Goal: Information Seeking & Learning: Learn about a topic

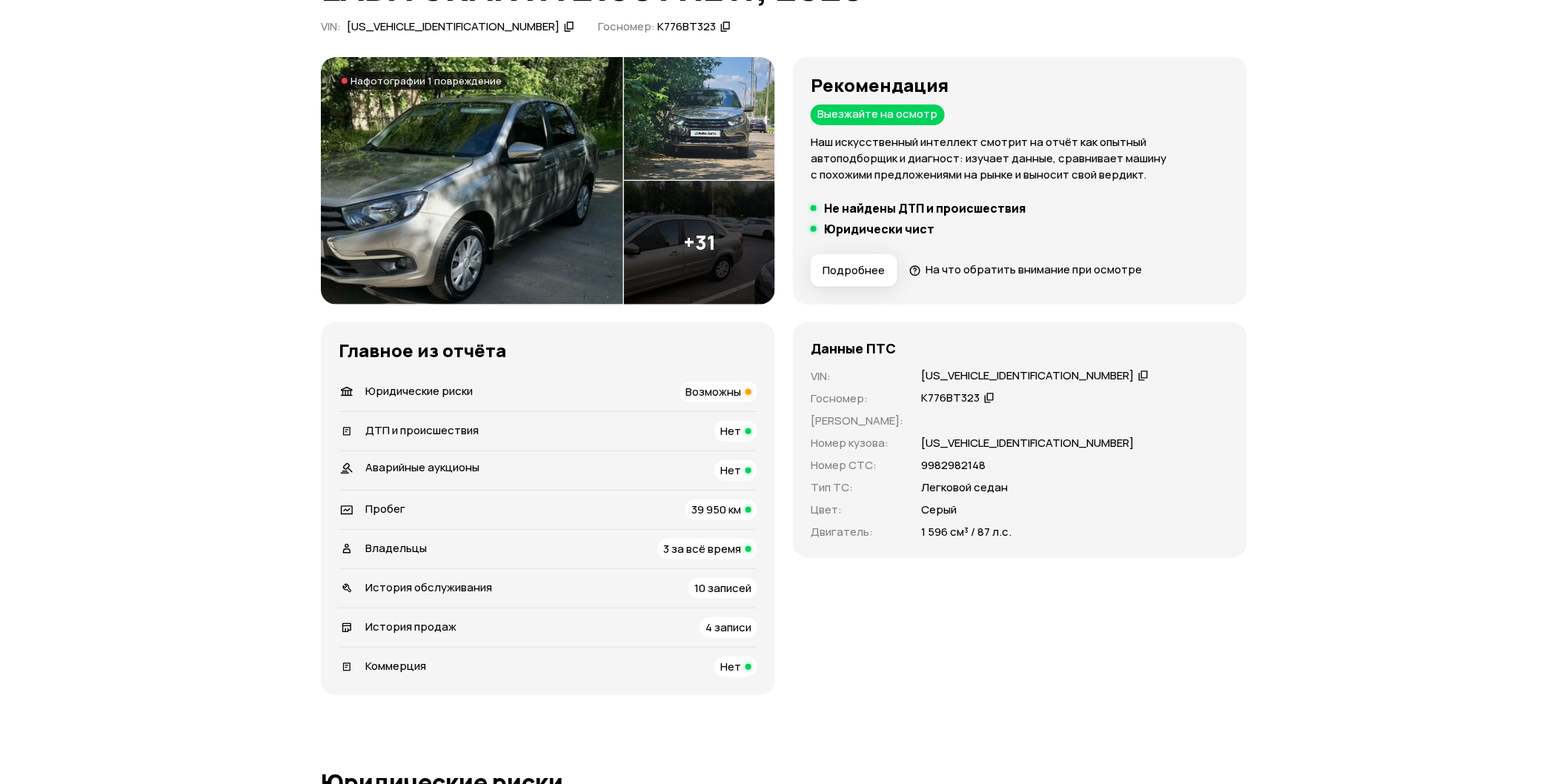
scroll to position [165, 0]
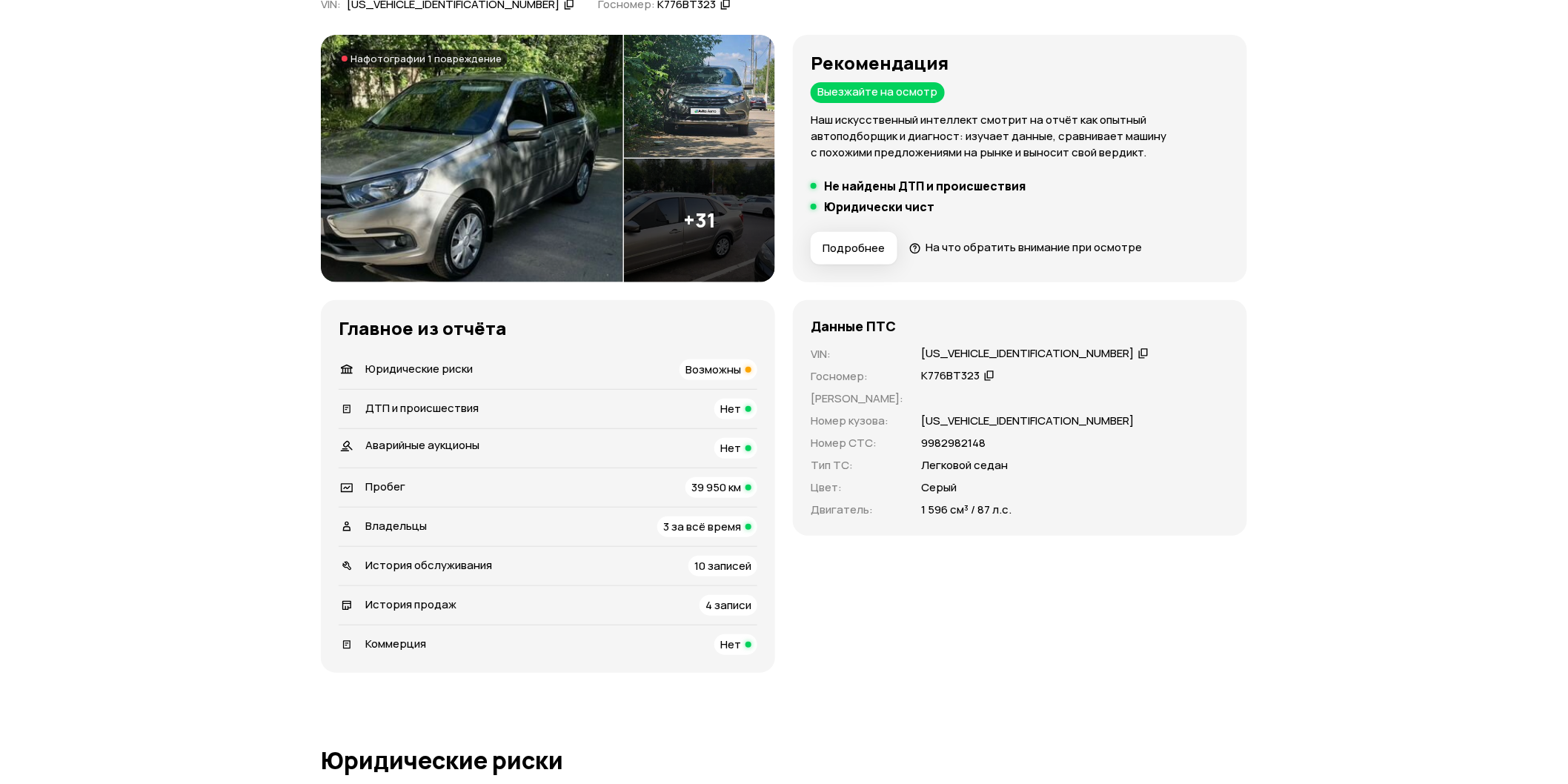
click at [604, 524] on div "Владельцы 3 за всё время" at bounding box center [548, 527] width 419 height 21
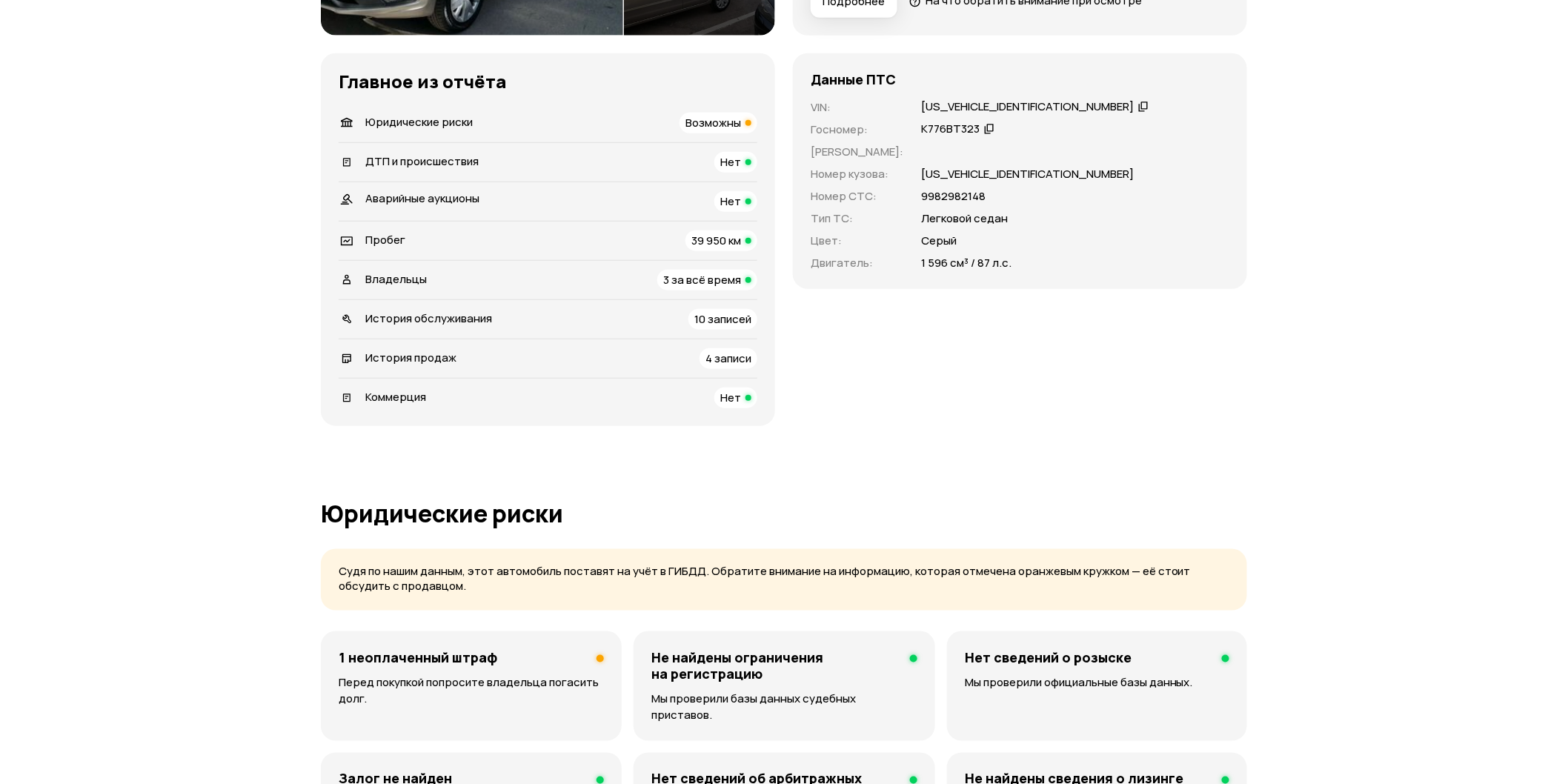
scroll to position [0, 0]
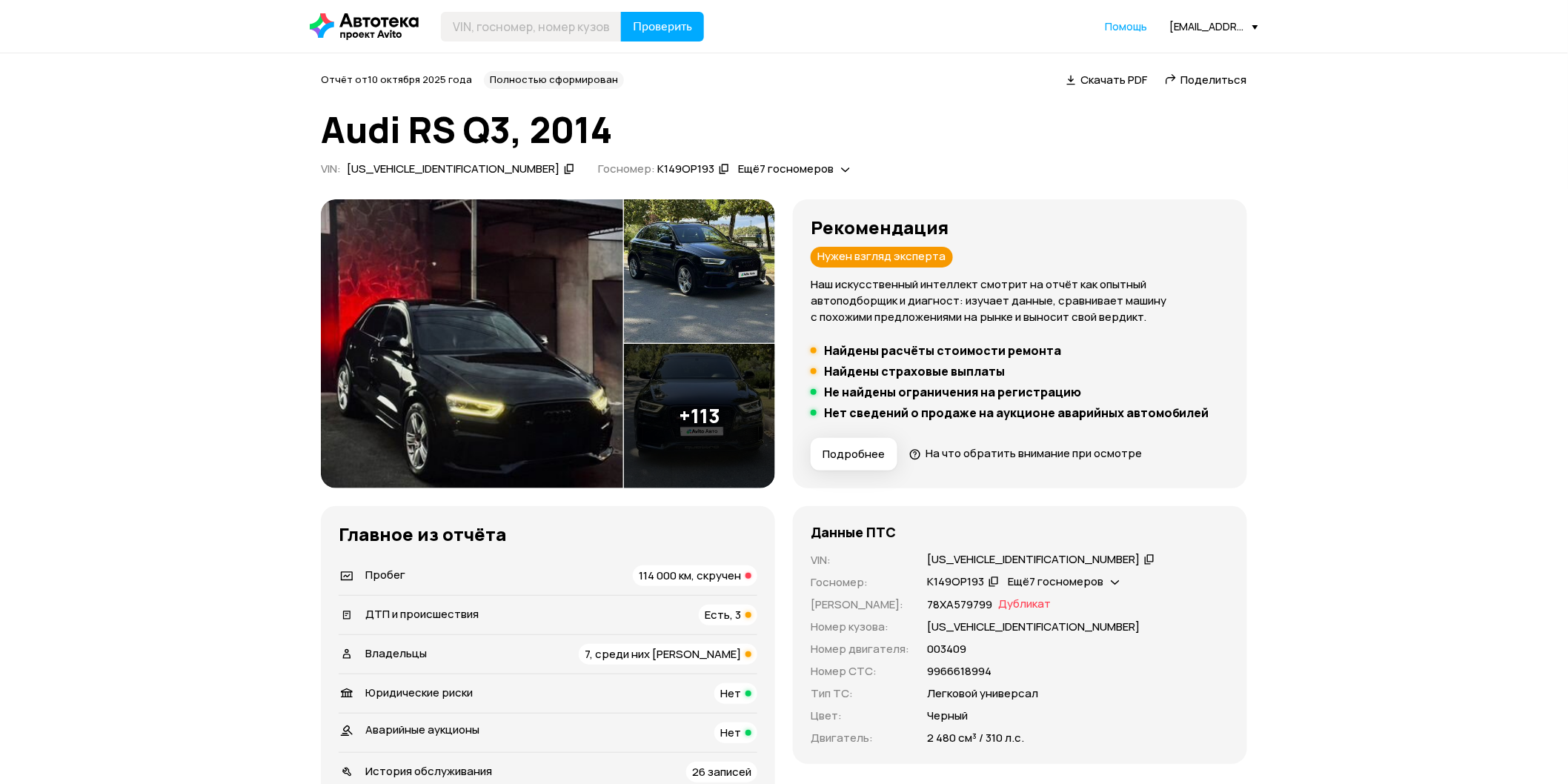
click at [667, 568] on span "114 000 км, скручен" at bounding box center [690, 575] width 102 height 16
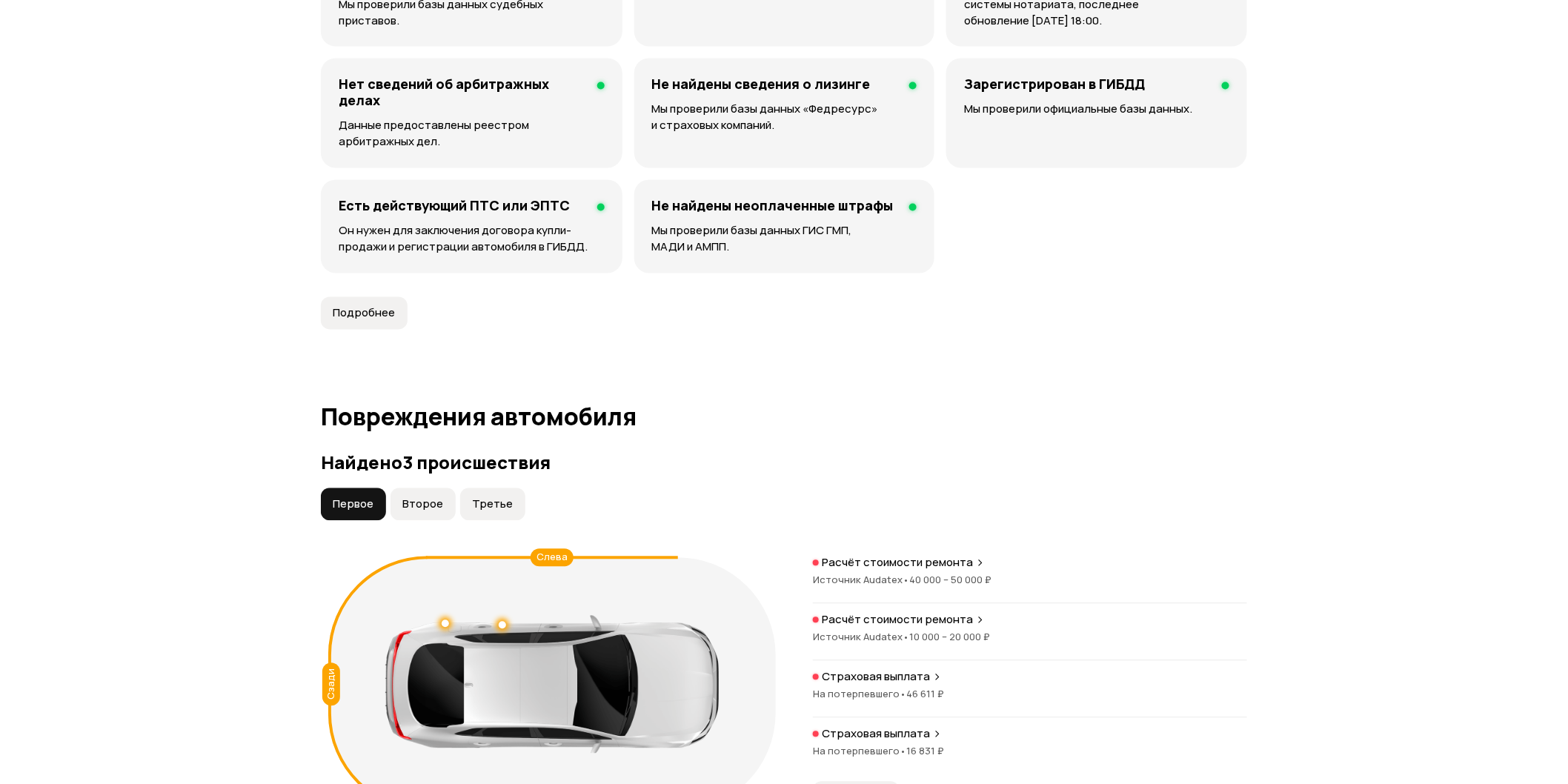
scroll to position [1315, 0]
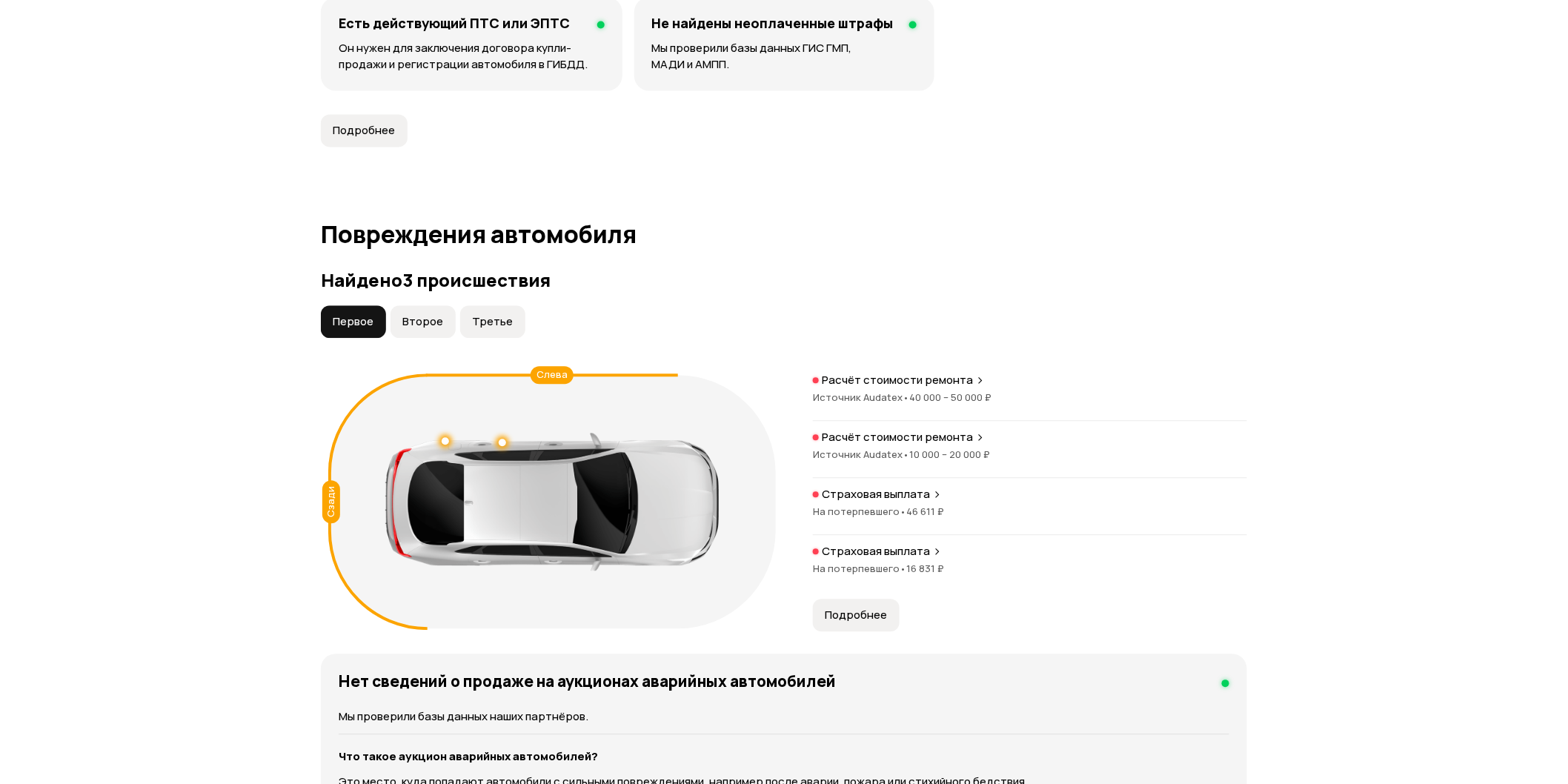
click at [425, 325] on span "Второе" at bounding box center [422, 321] width 40 height 15
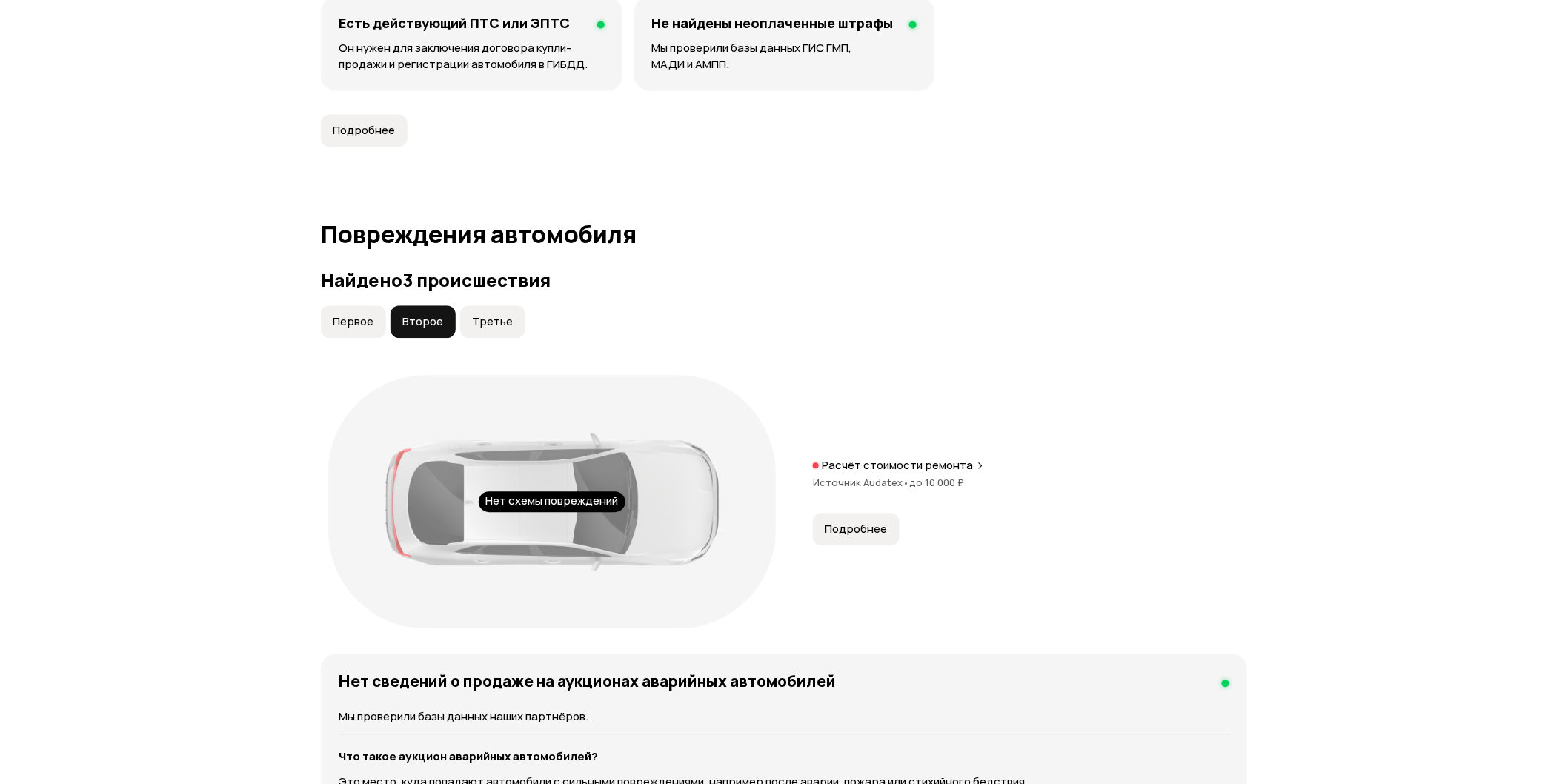
click at [475, 319] on span "Третье" at bounding box center [492, 321] width 40 height 15
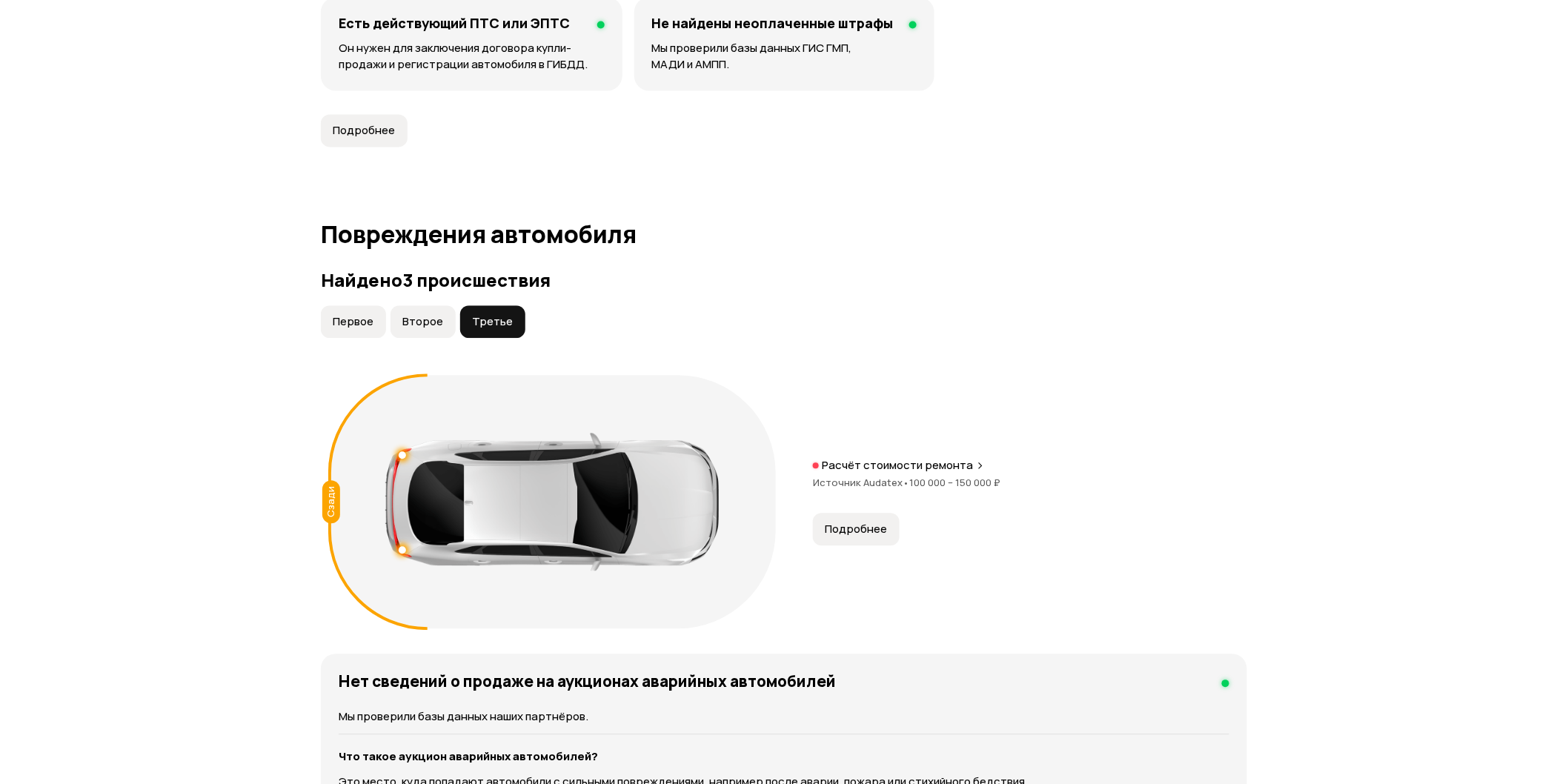
click at [428, 322] on span "Второе" at bounding box center [422, 321] width 40 height 15
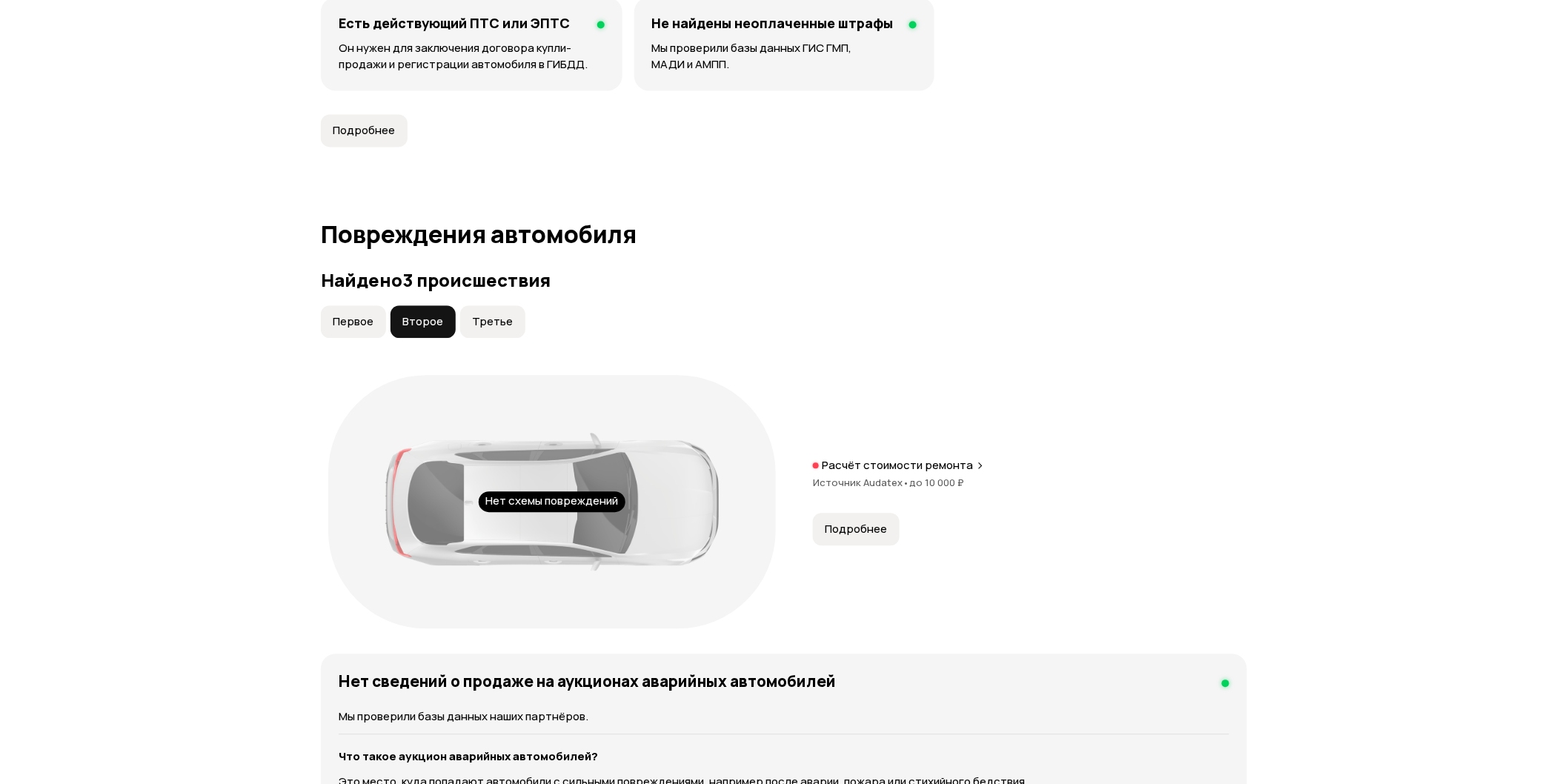
click at [340, 322] on span "Первое" at bounding box center [353, 321] width 40 height 15
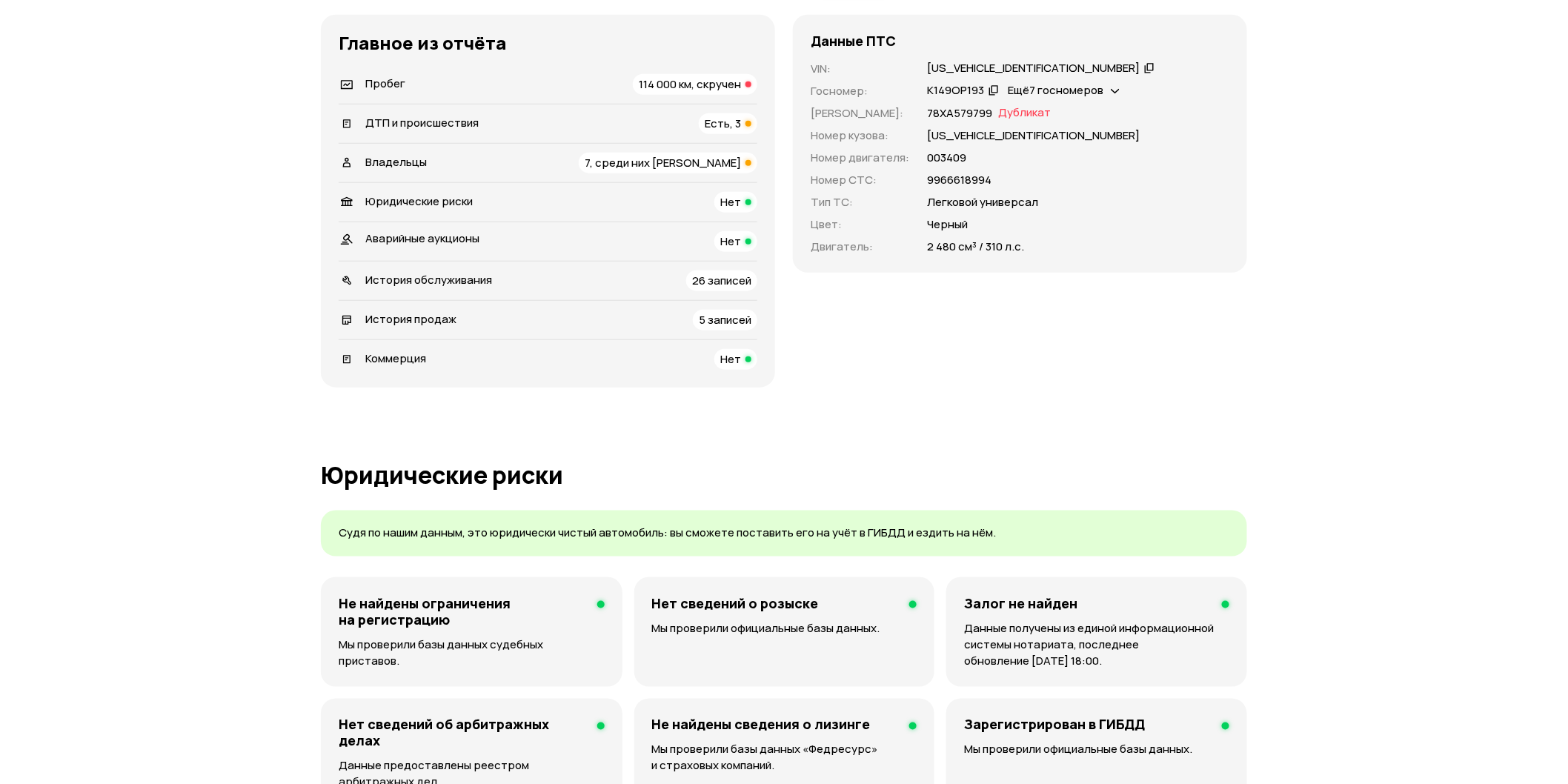
scroll to position [0, 0]
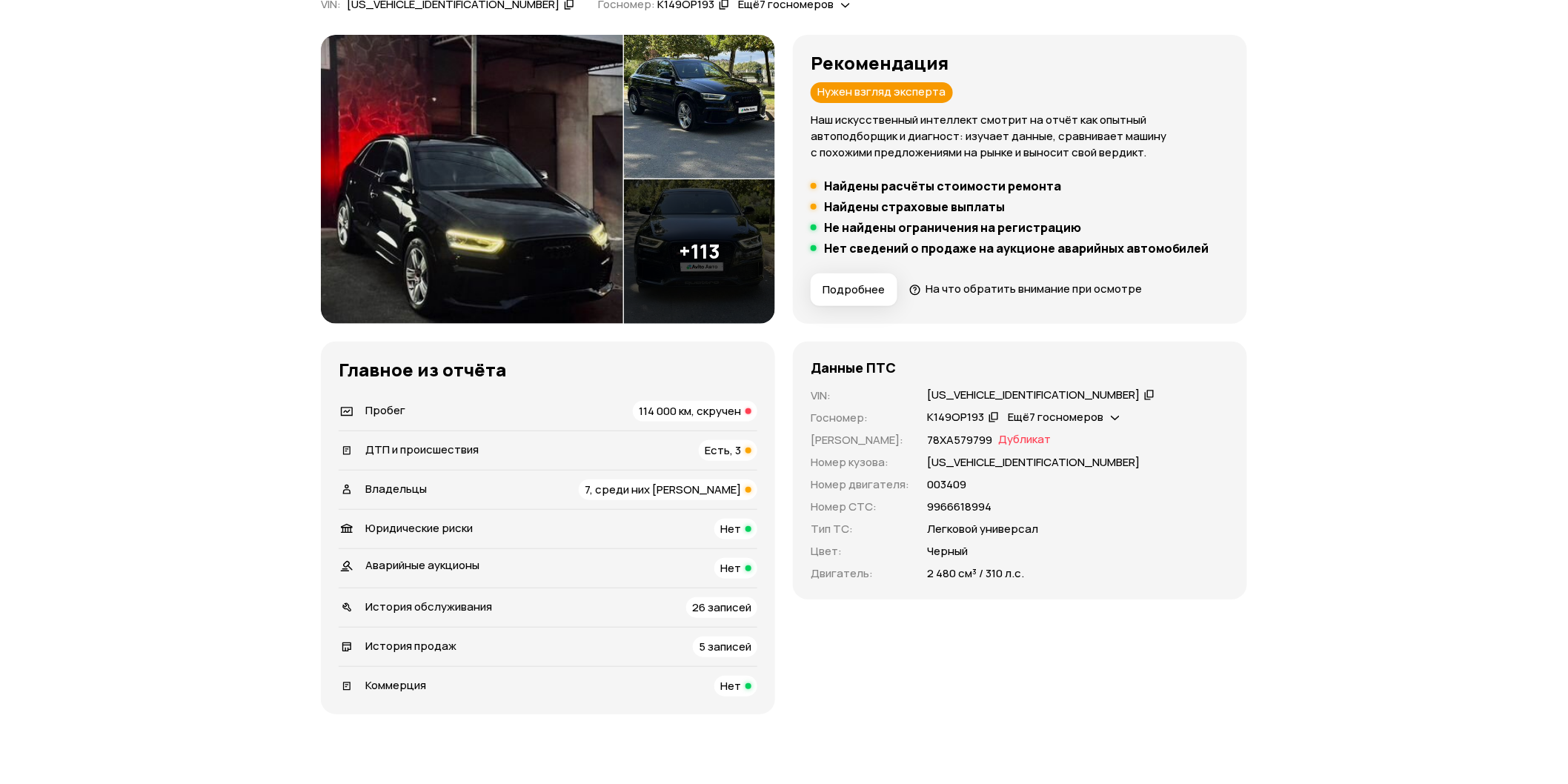
click at [693, 482] on span "7, среди них юрлицо" at bounding box center [663, 489] width 157 height 16
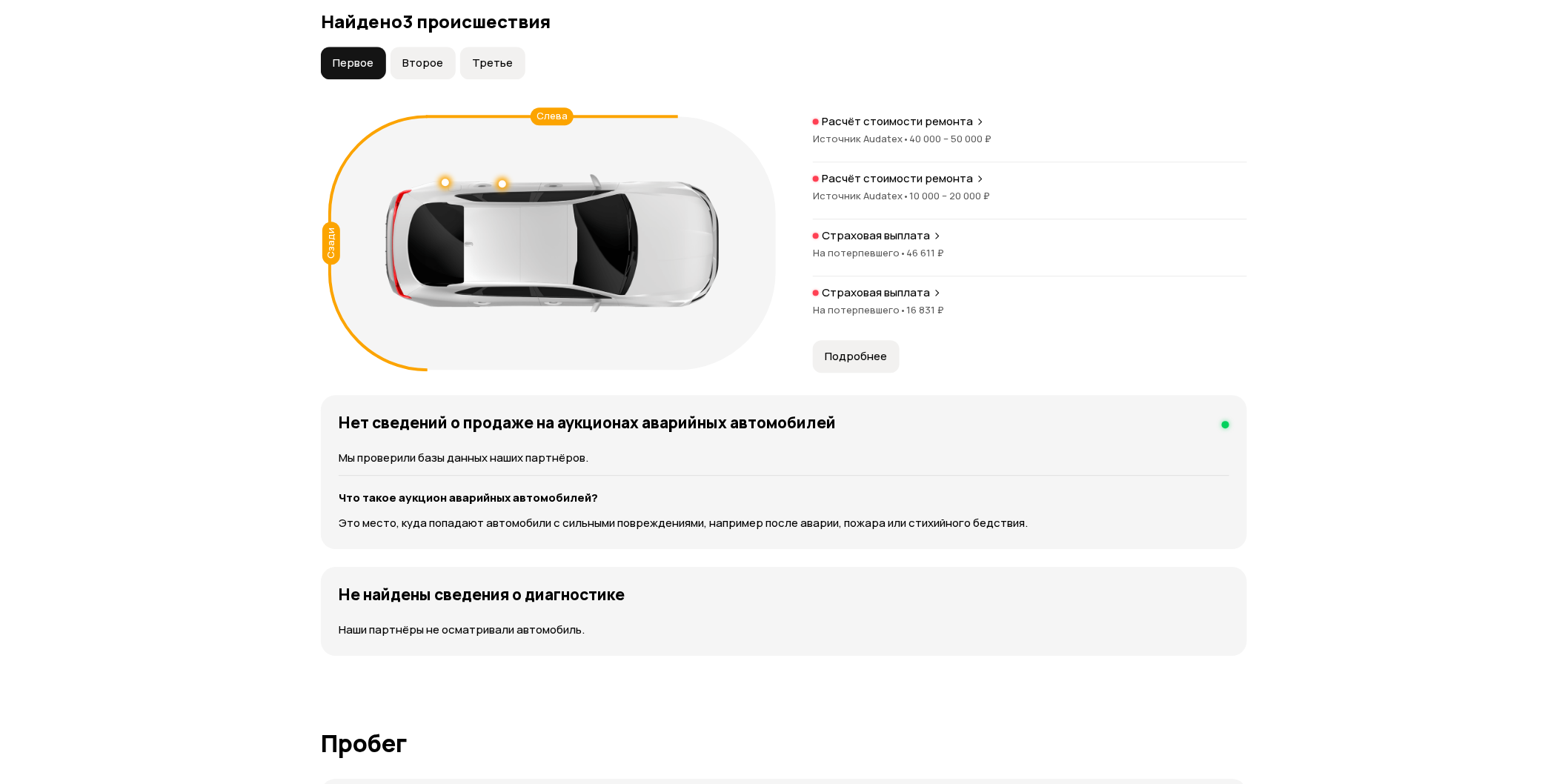
scroll to position [1409, 0]
